Goal: Information Seeking & Learning: Learn about a topic

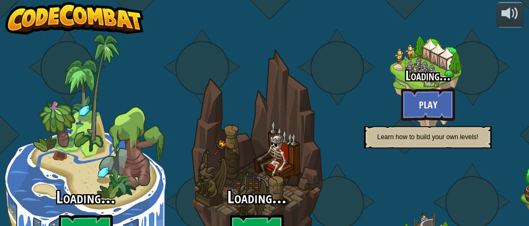
scroll to position [53, 0]
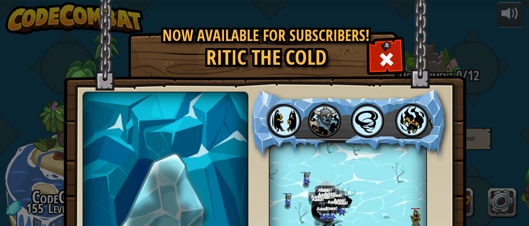
click at [385, 57] on span at bounding box center [386, 59] width 17 height 17
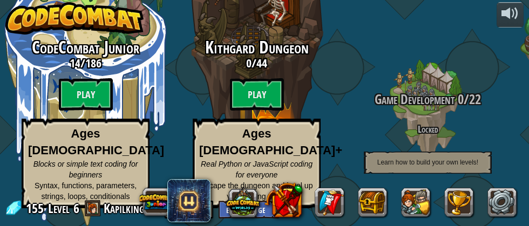
scroll to position [0, 0]
click at [84, 82] on div "CodeCombat Junior 14 / 186 Play Ages [DEMOGRAPHIC_DATA] Blocks or simple text c…" at bounding box center [85, 123] width 171 height 171
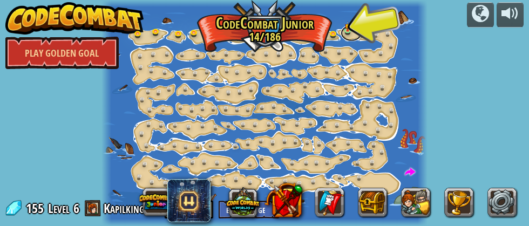
click at [350, 33] on link at bounding box center [352, 33] width 22 height 16
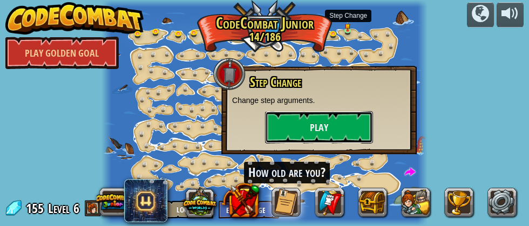
click at [345, 131] on button "Play" at bounding box center [319, 127] width 108 height 32
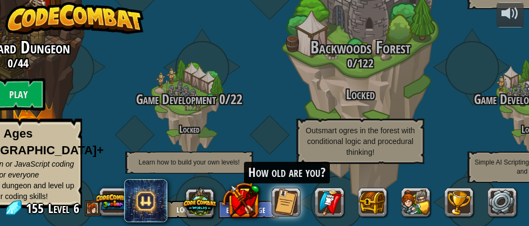
scroll to position [150, 0]
